Goal: Obtain resource: Obtain resource

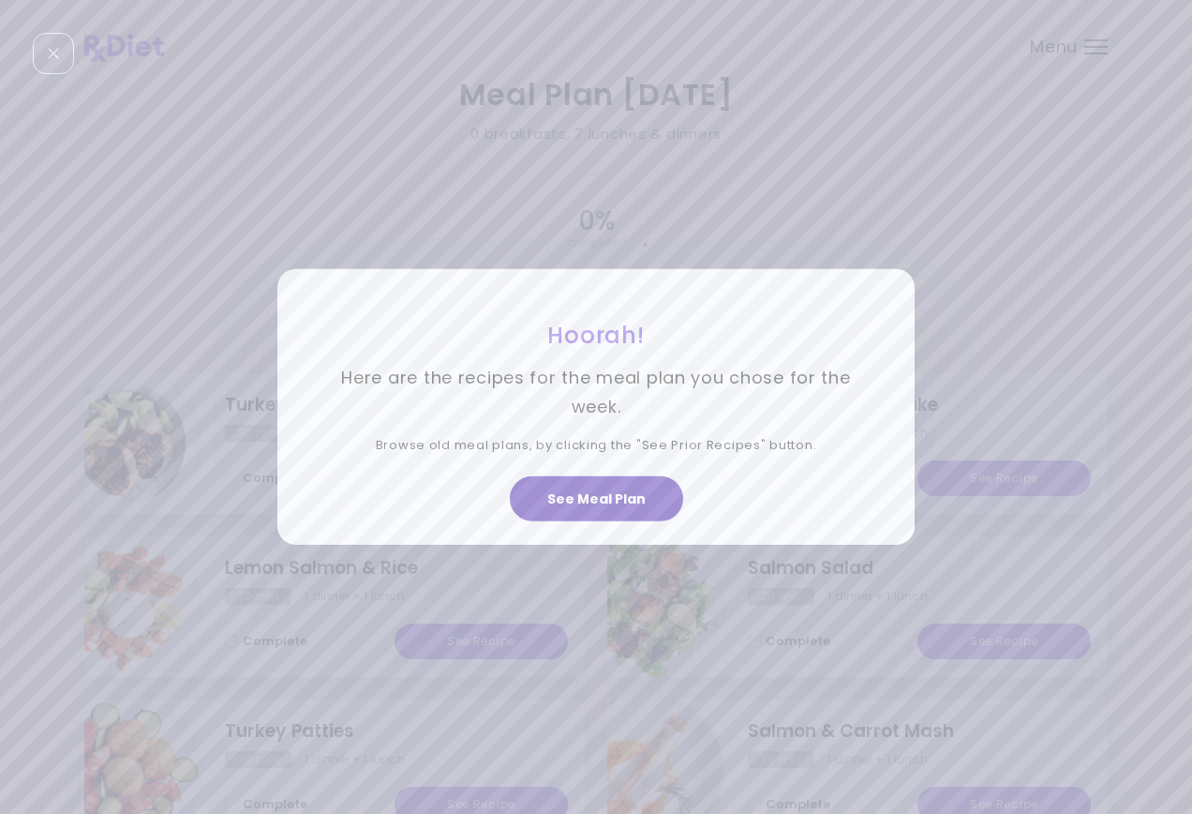
click at [587, 501] on button "See Meal Plan" at bounding box center [596, 498] width 173 height 45
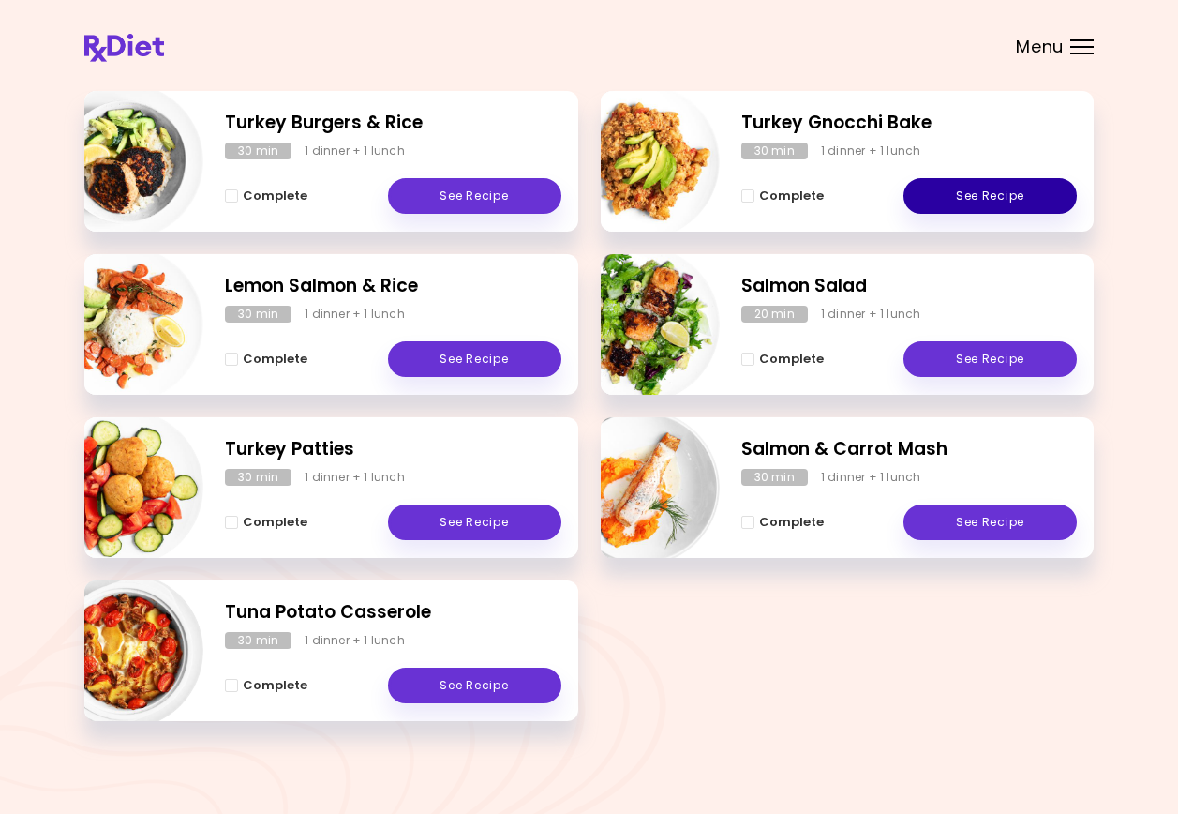
scroll to position [292, 0]
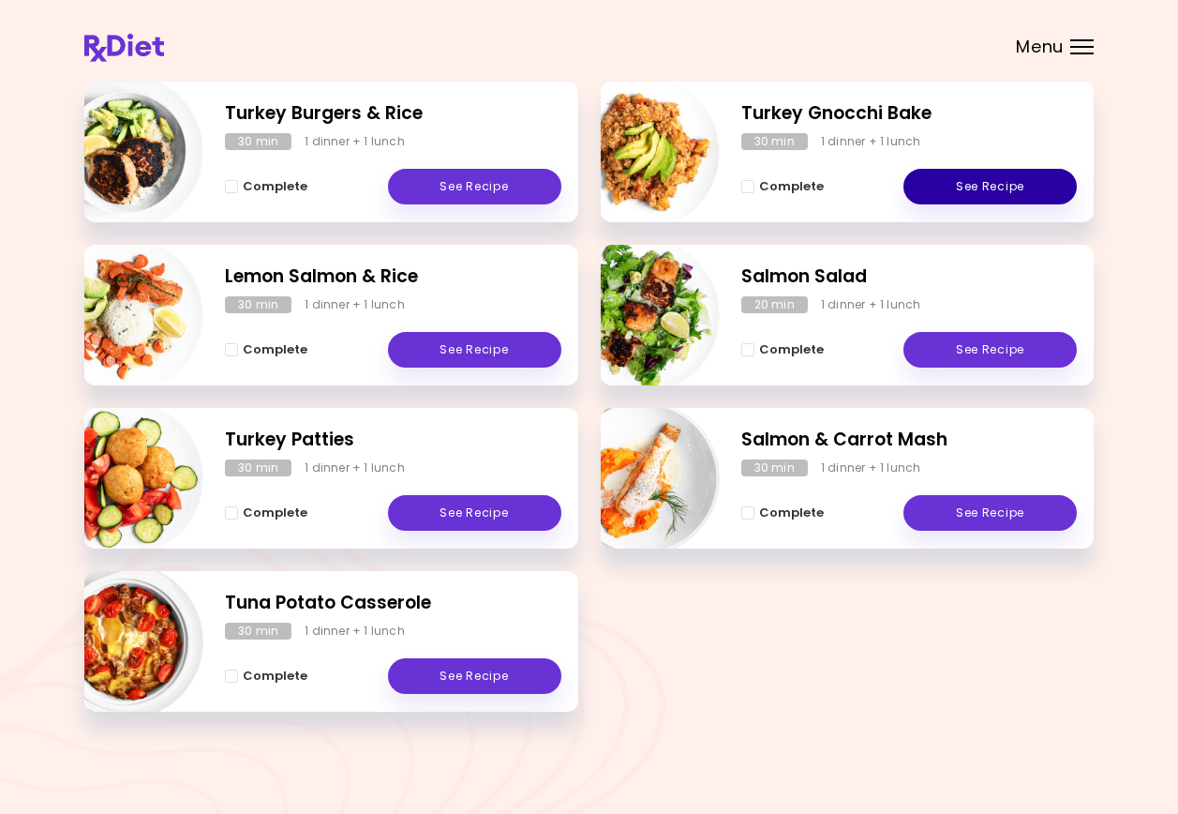
click at [1004, 181] on link "See Recipe" at bounding box center [990, 187] width 173 height 36
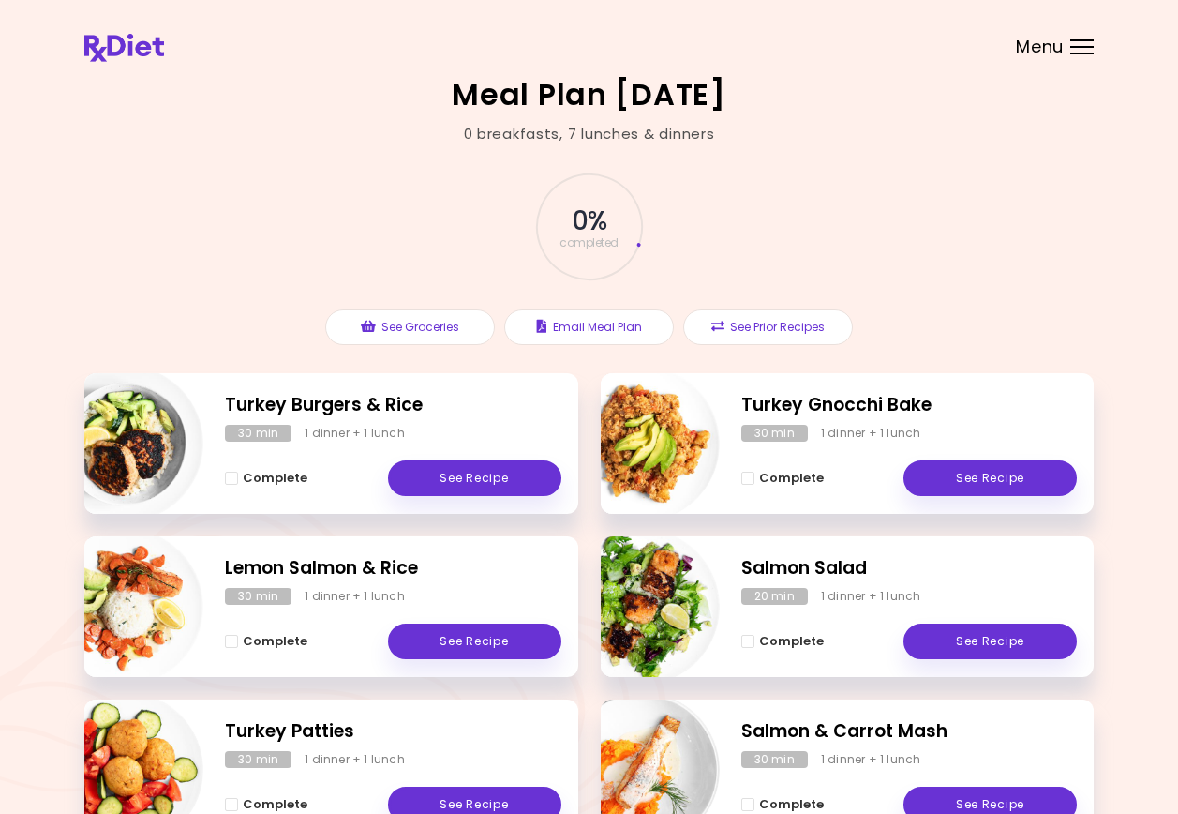
click at [1083, 51] on div "Menu" at bounding box center [1081, 46] width 23 height 15
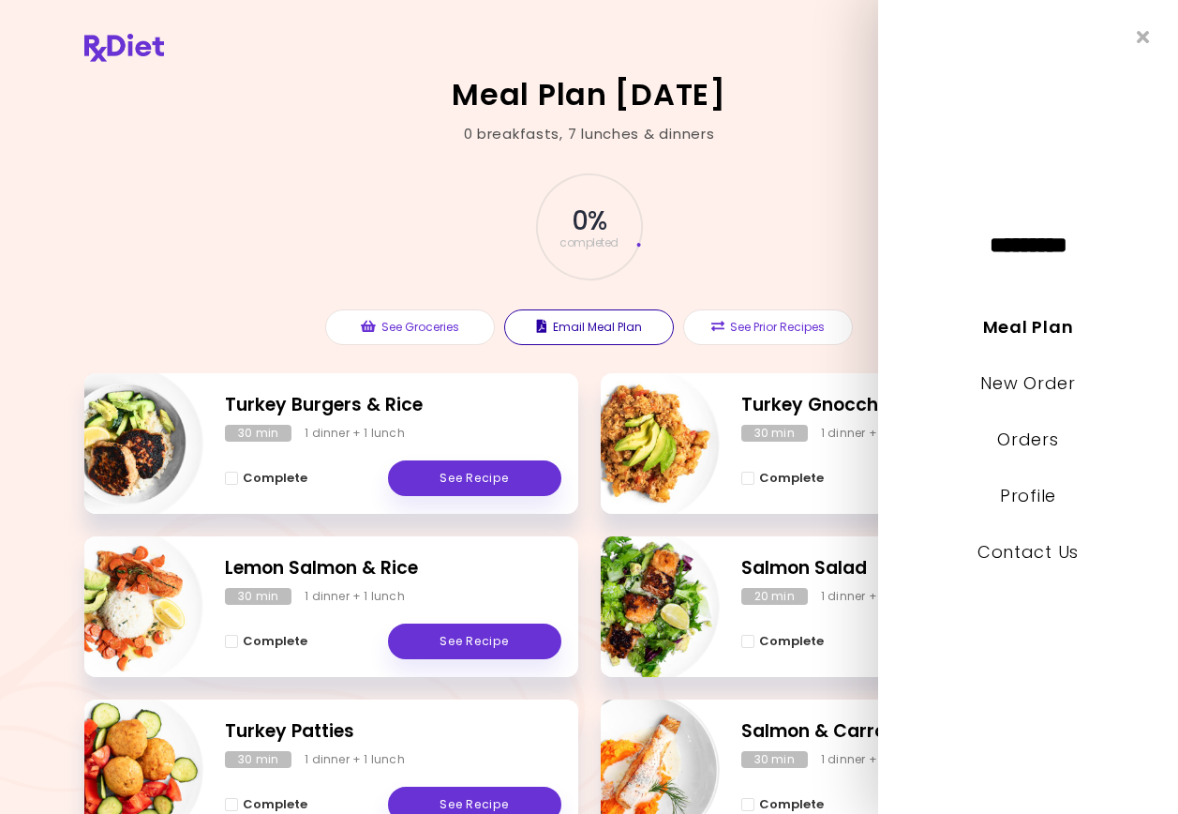
click at [596, 323] on button "Email Meal Plan" at bounding box center [589, 327] width 170 height 36
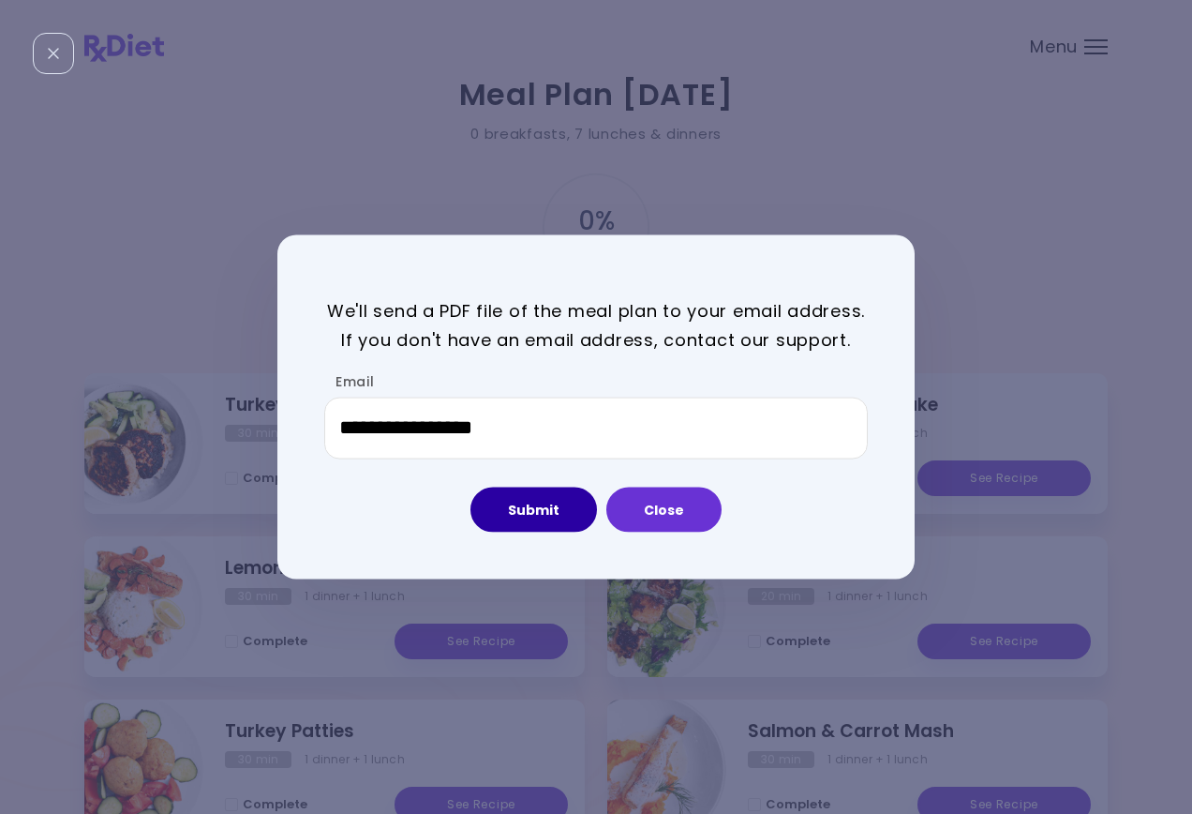
click at [545, 509] on button "Submit" at bounding box center [534, 508] width 127 height 45
